Goal: Check status: Check status

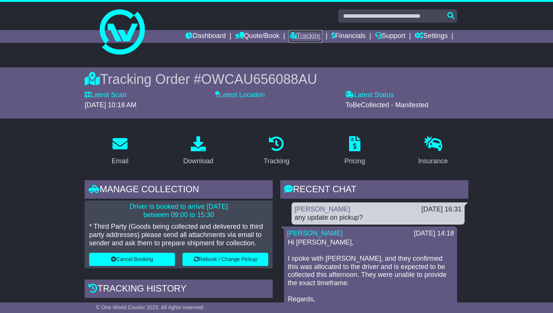
click at [304, 36] on link "Tracking" at bounding box center [305, 36] width 33 height 13
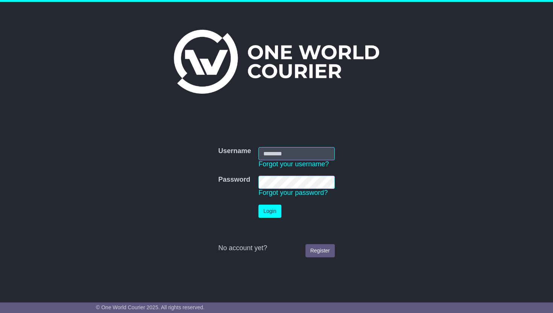
type input "**********"
click at [262, 217] on button "Login" at bounding box center [269, 211] width 23 height 13
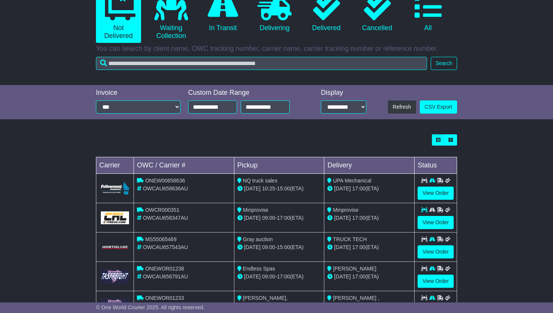
scroll to position [151, 0]
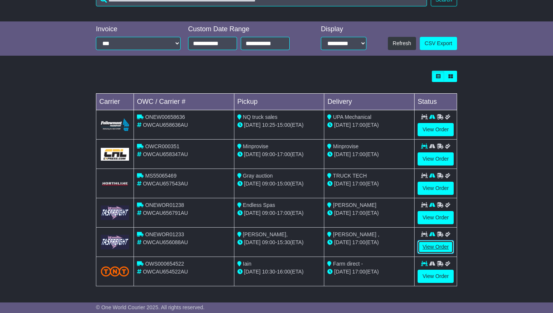
click at [446, 250] on link "View Order" at bounding box center [436, 246] width 36 height 13
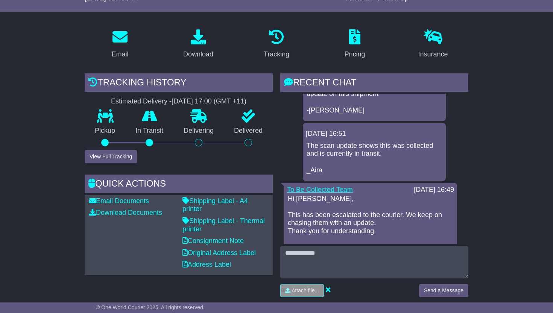
scroll to position [29, 0]
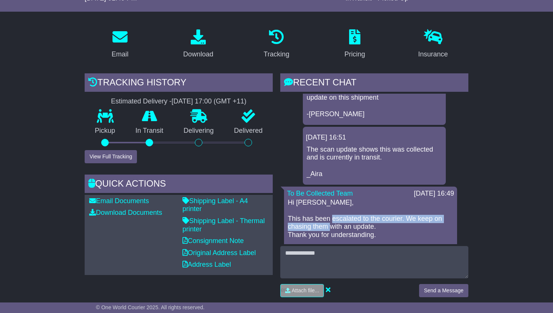
drag, startPoint x: 330, startPoint y: 220, endPoint x: 329, endPoint y: 226, distance: 6.8
click at [329, 226] on p "Hi Carwyn, This has been escalated to the courier. We keep on chasing them with…" at bounding box center [370, 231] width 165 height 65
